Goal: Task Accomplishment & Management: Manage account settings

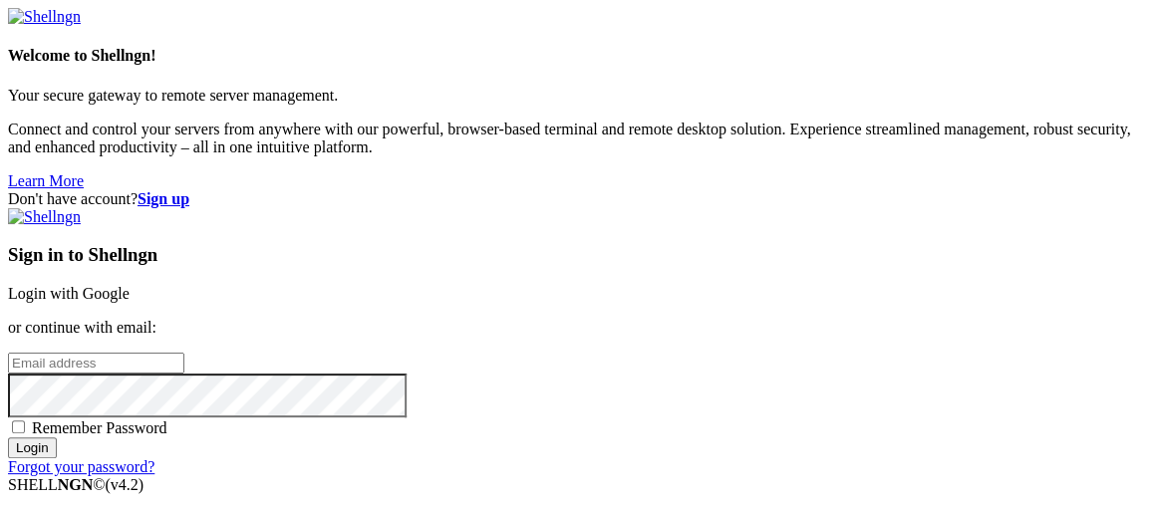
click at [130, 285] on link "Login with Google" at bounding box center [69, 293] width 122 height 17
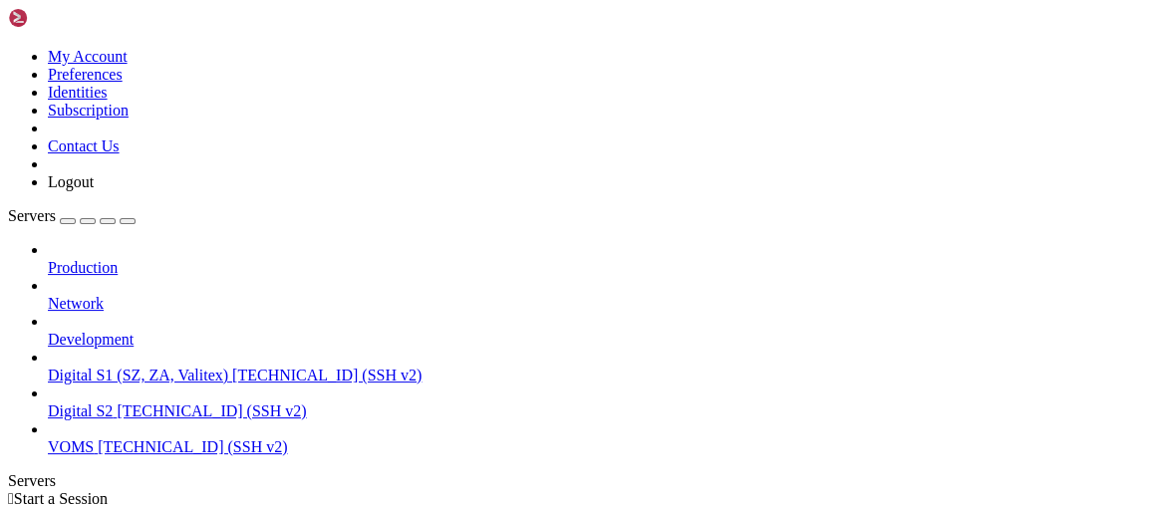
click at [93, 438] on span "VOMS" at bounding box center [71, 446] width 46 height 17
click at [68, 221] on div "button" at bounding box center [68, 221] width 0 height 0
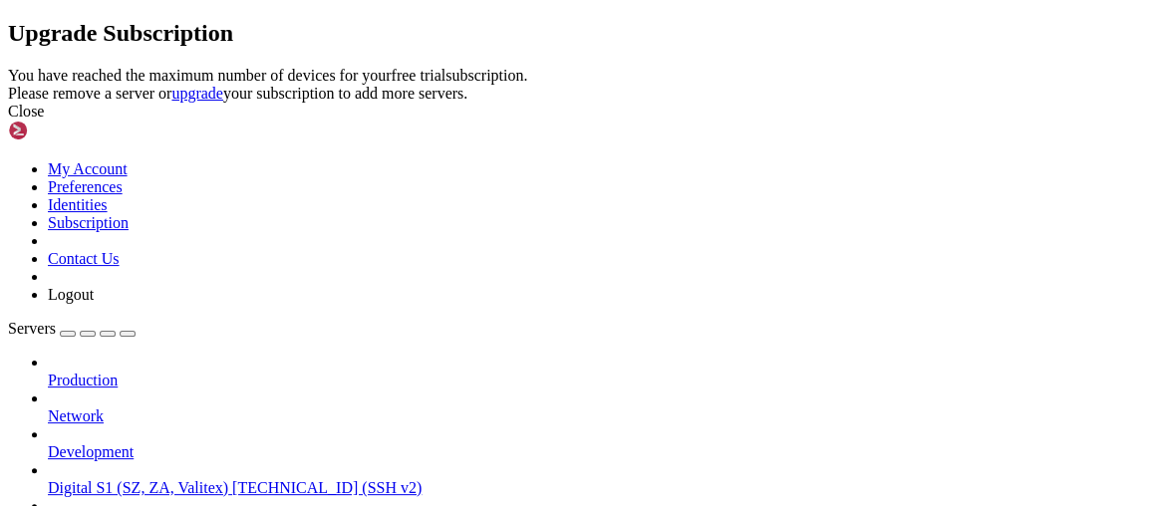
click at [8, 67] on icon at bounding box center [8, 67] width 0 height 0
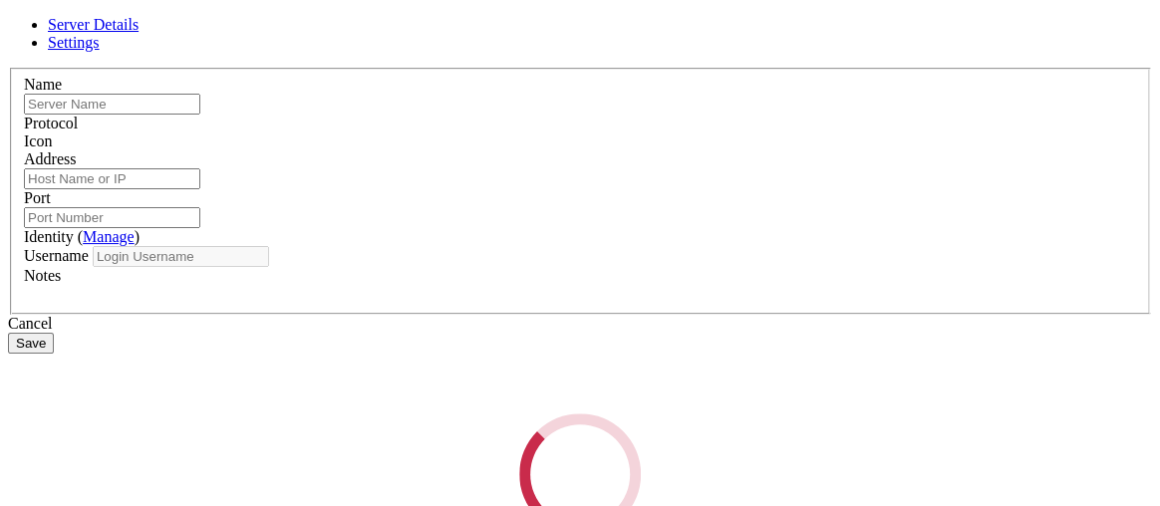
type input "VOMS"
type input "[TECHNICAL_ID]"
type input "22"
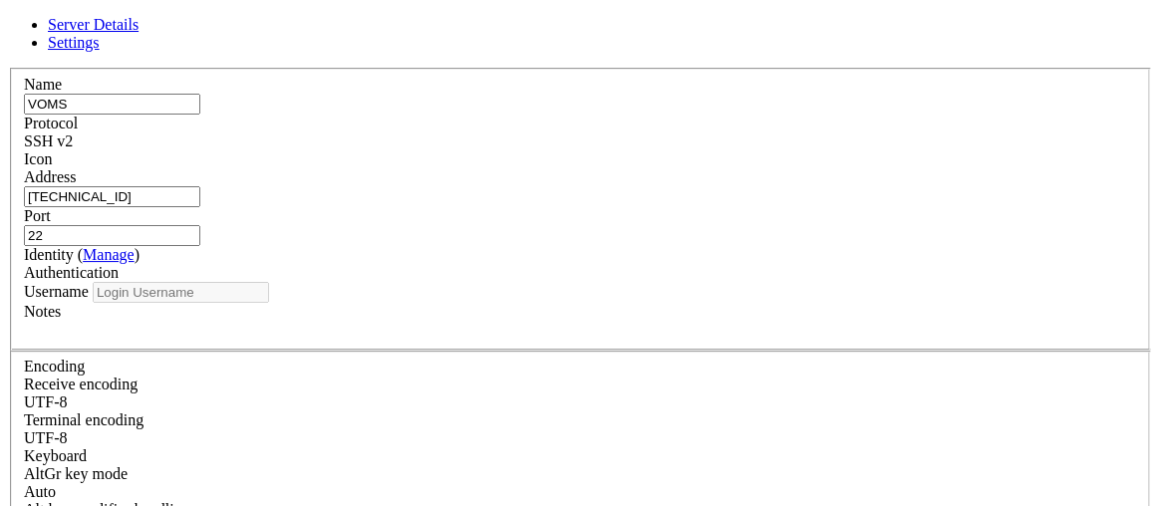
type input "prosource"
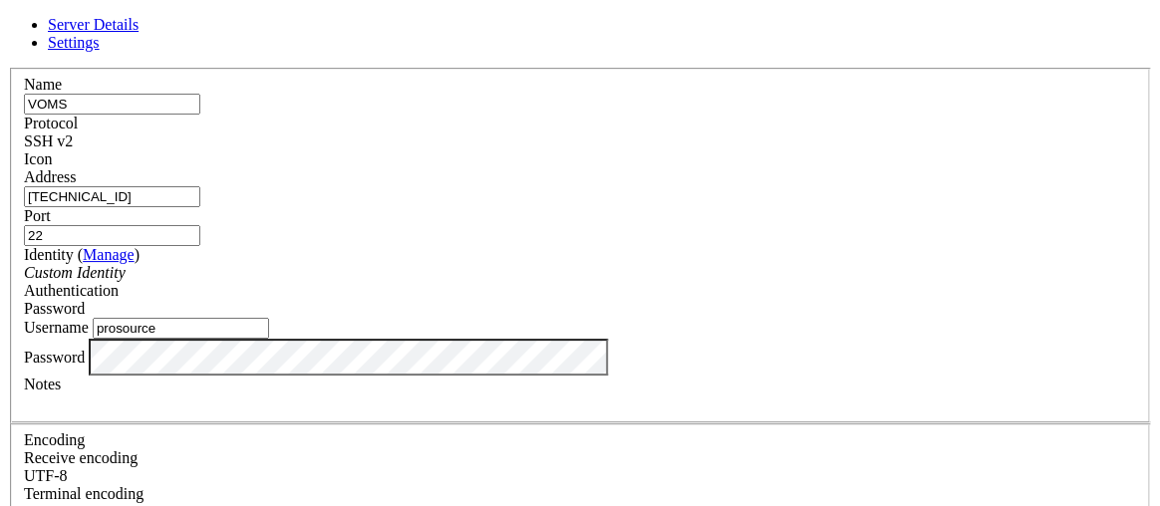
scroll to position [138, 0]
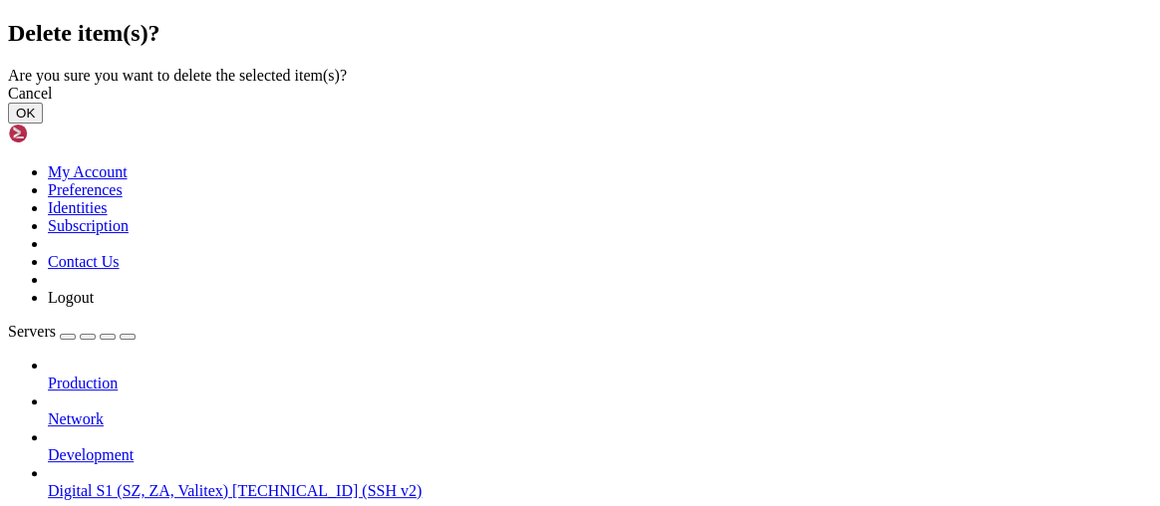
click at [43, 124] on button "OK" at bounding box center [25, 113] width 35 height 21
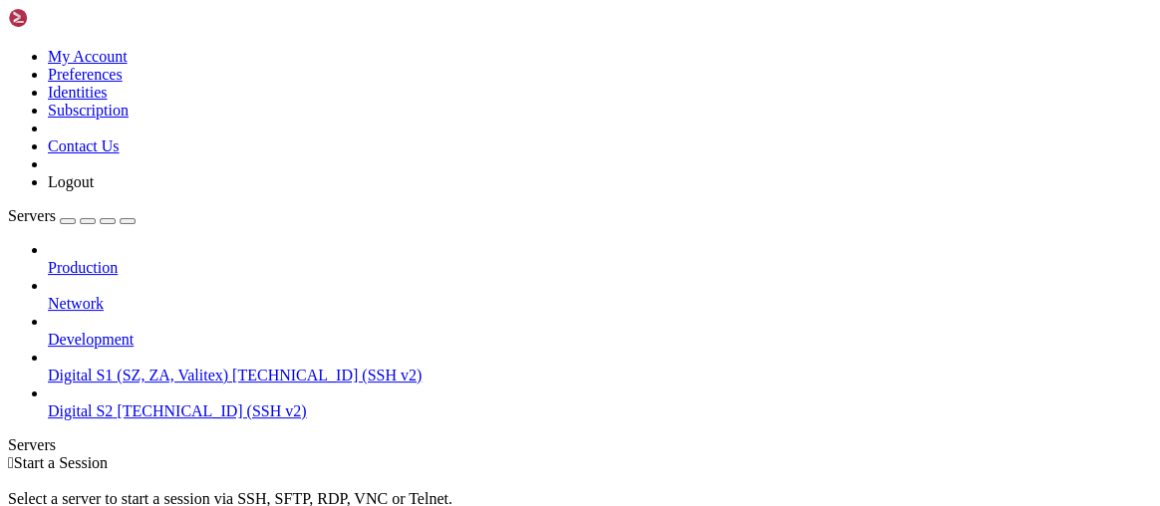
click at [68, 221] on div "button" at bounding box center [68, 221] width 0 height 0
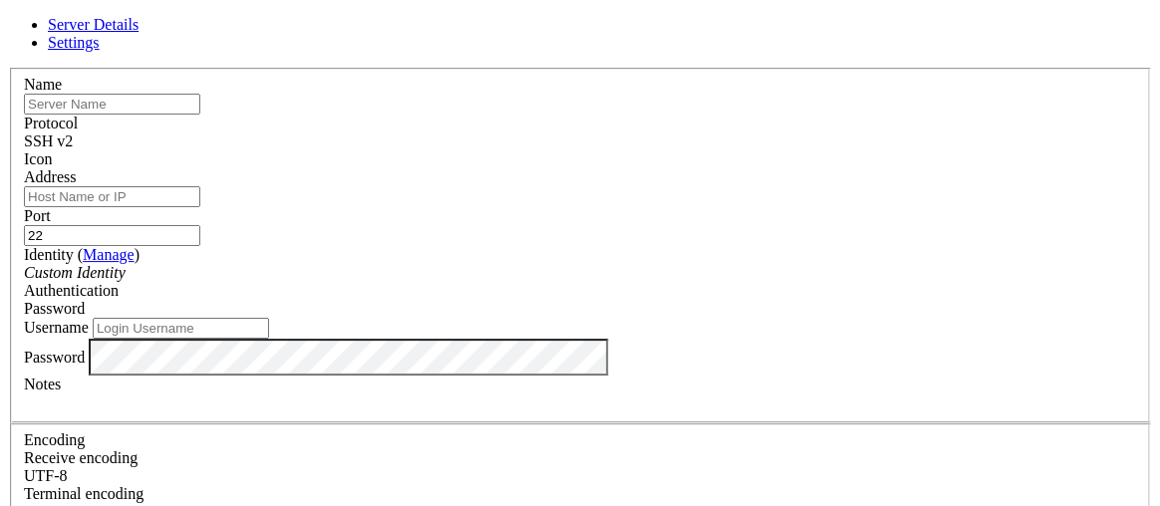
click at [200, 115] on input "text" at bounding box center [112, 104] width 176 height 21
type input "Digital S3"
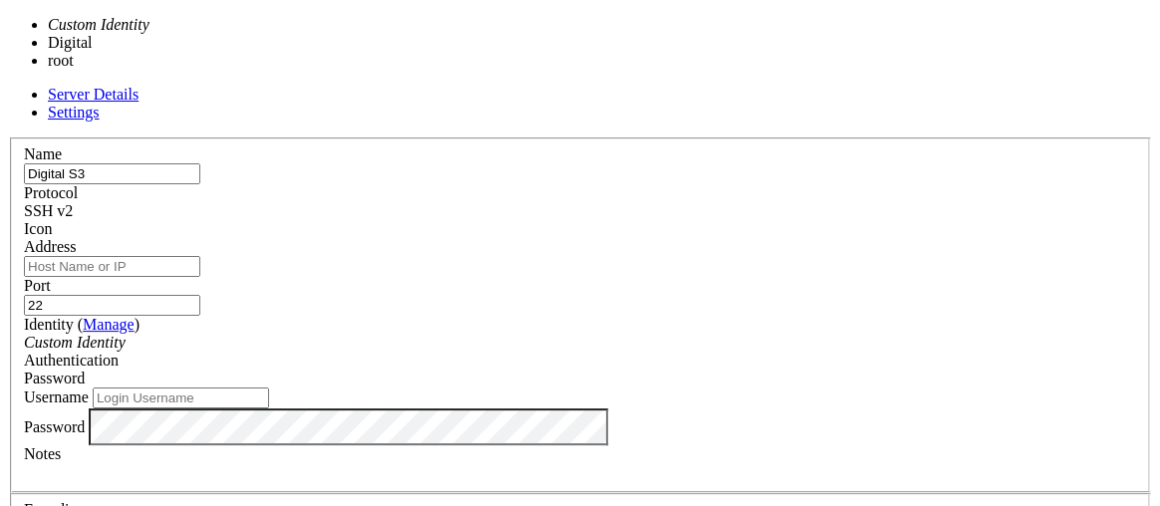
click at [534, 334] on div "Custom Identity" at bounding box center [580, 343] width 1112 height 18
type input "digital"
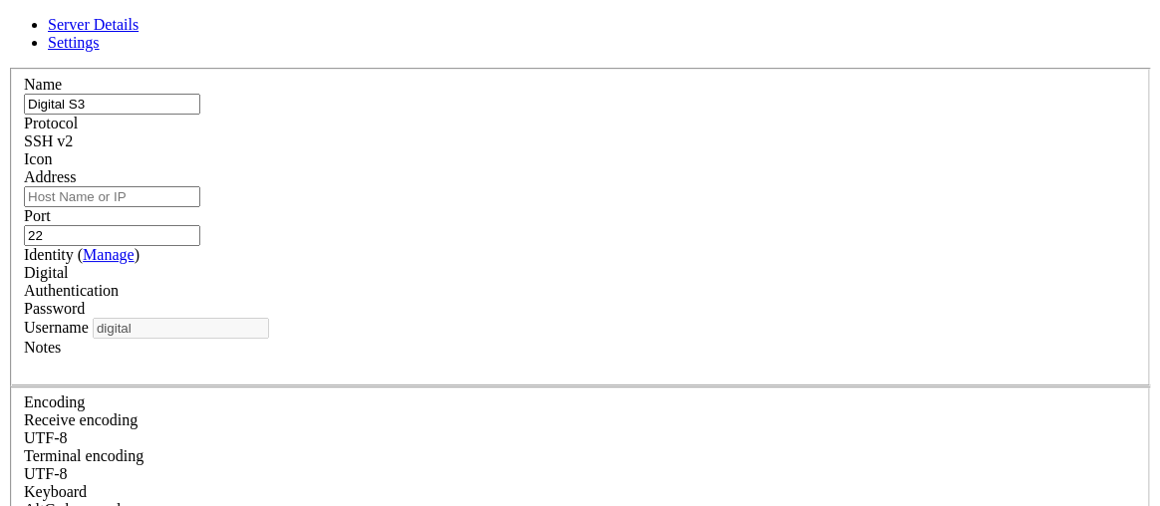
scroll to position [63, 0]
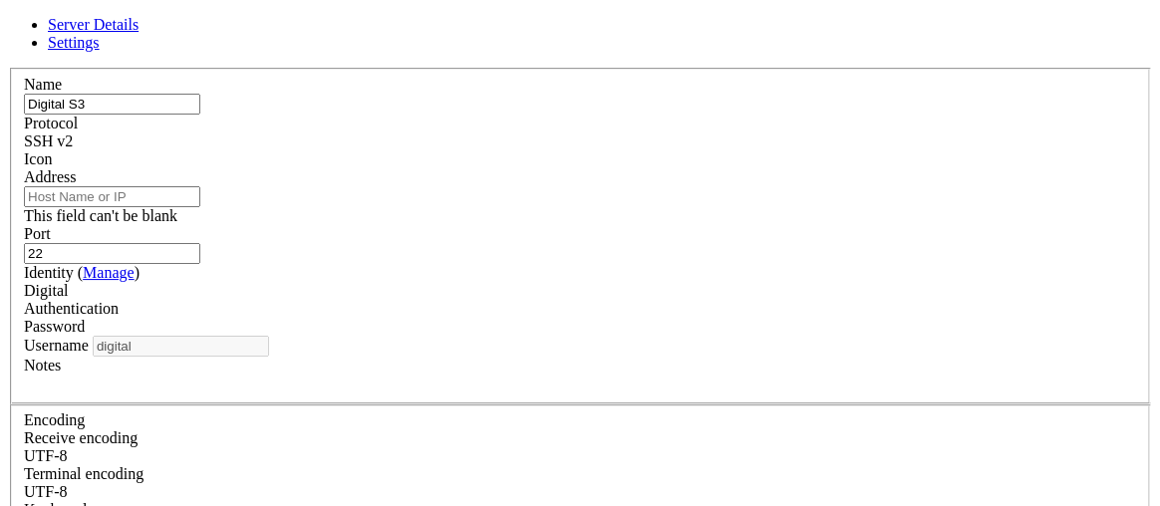
click at [200, 186] on input "Address" at bounding box center [112, 196] width 176 height 21
click at [474, 336] on div "Username digital" at bounding box center [580, 346] width 1112 height 21
click at [200, 186] on input "Address" at bounding box center [112, 196] width 176 height 21
paste input "[TECHNICAL_ID]"
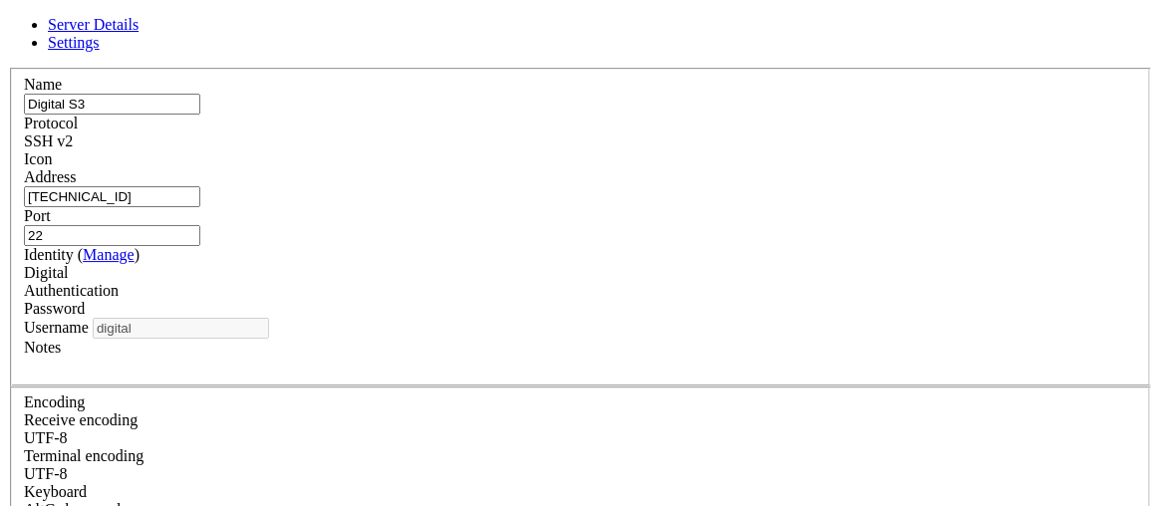
type input "[TECHNICAL_ID]"
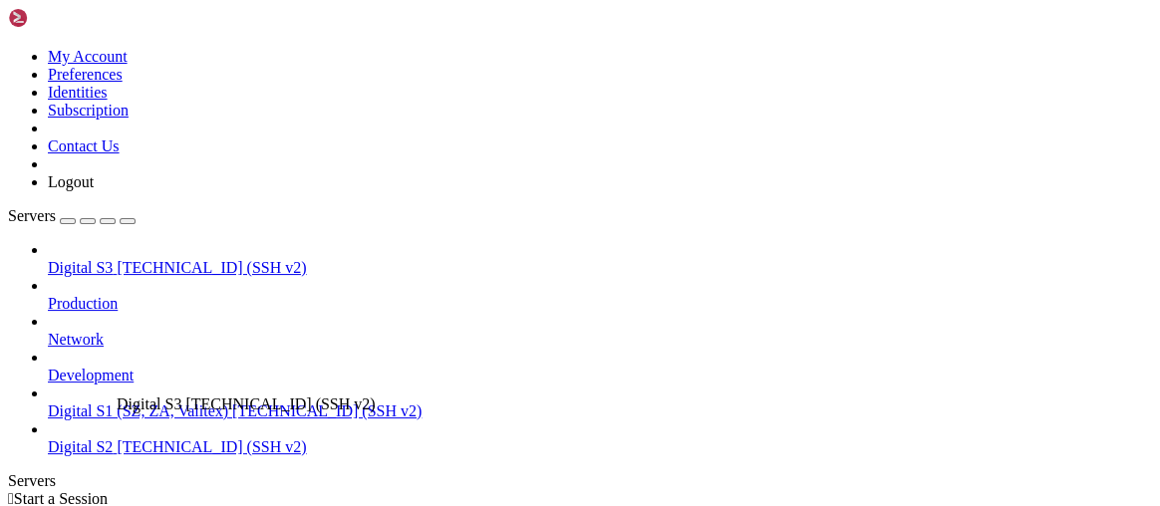
drag, startPoint x: 144, startPoint y: 128, endPoint x: 111, endPoint y: 388, distance: 262.2
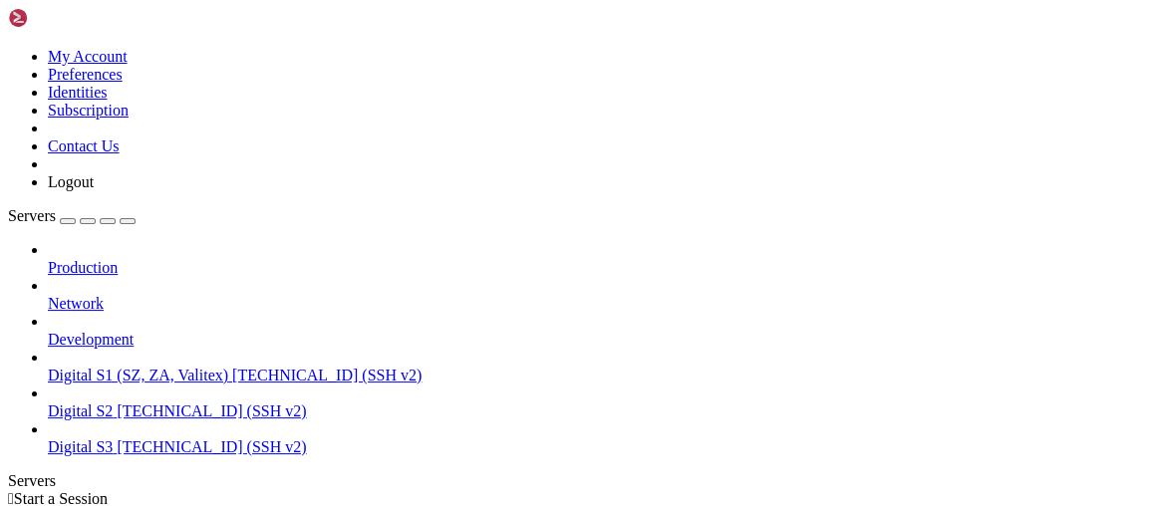
click at [105, 438] on span "Digital S3" at bounding box center [80, 446] width 65 height 17
type input "/home/digital"
